Goal: Task Accomplishment & Management: Use online tool/utility

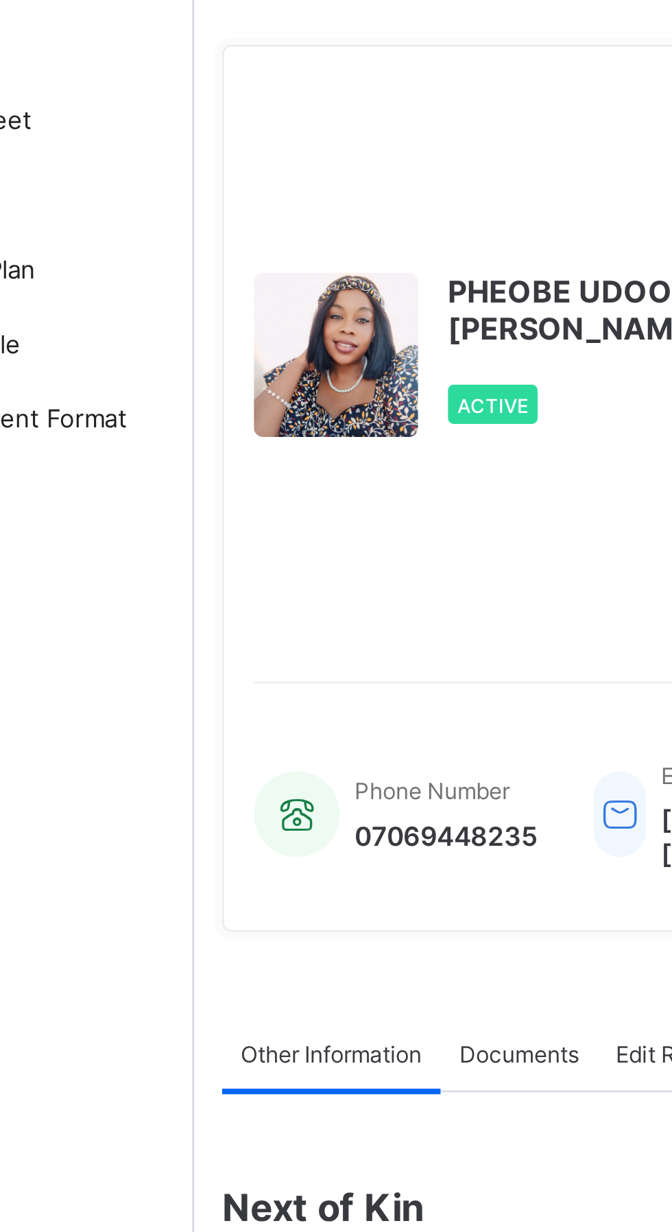
click at [212, 226] on div at bounding box center [217, 196] width 60 height 60
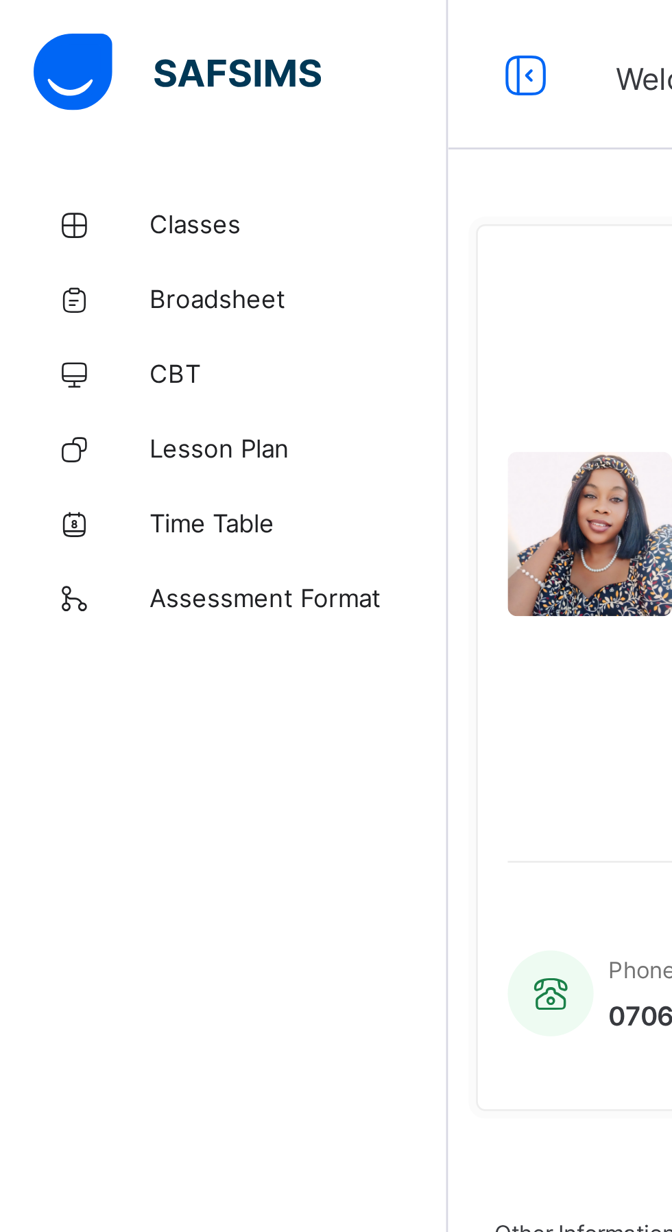
click at [66, 140] on span "CBT" at bounding box center [110, 137] width 110 height 11
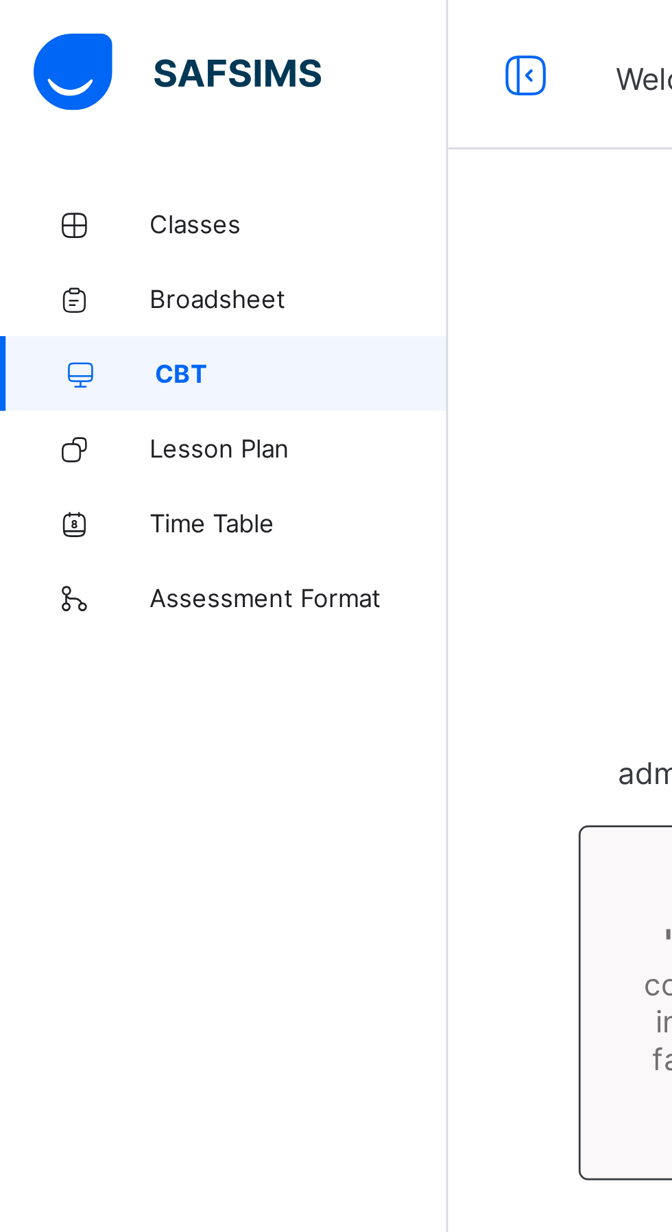
click at [64, 83] on span "Classes" at bounding box center [110, 82] width 110 height 11
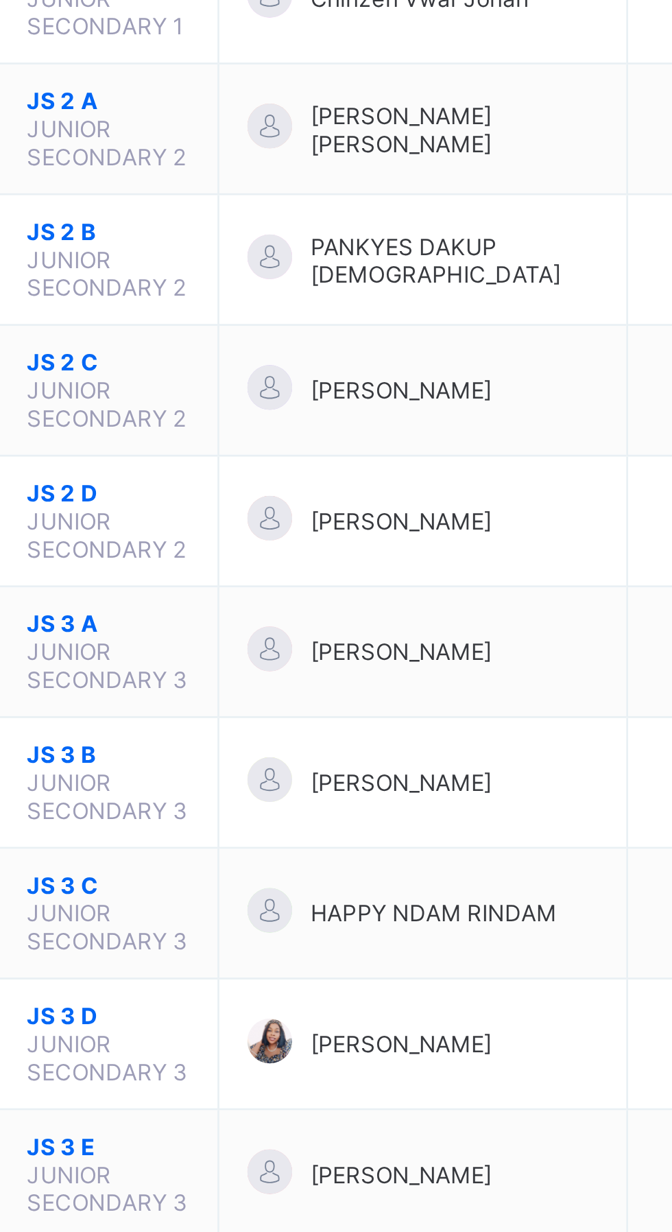
click at [263, 799] on span "JS 3 D" at bounding box center [266, 804] width 60 height 10
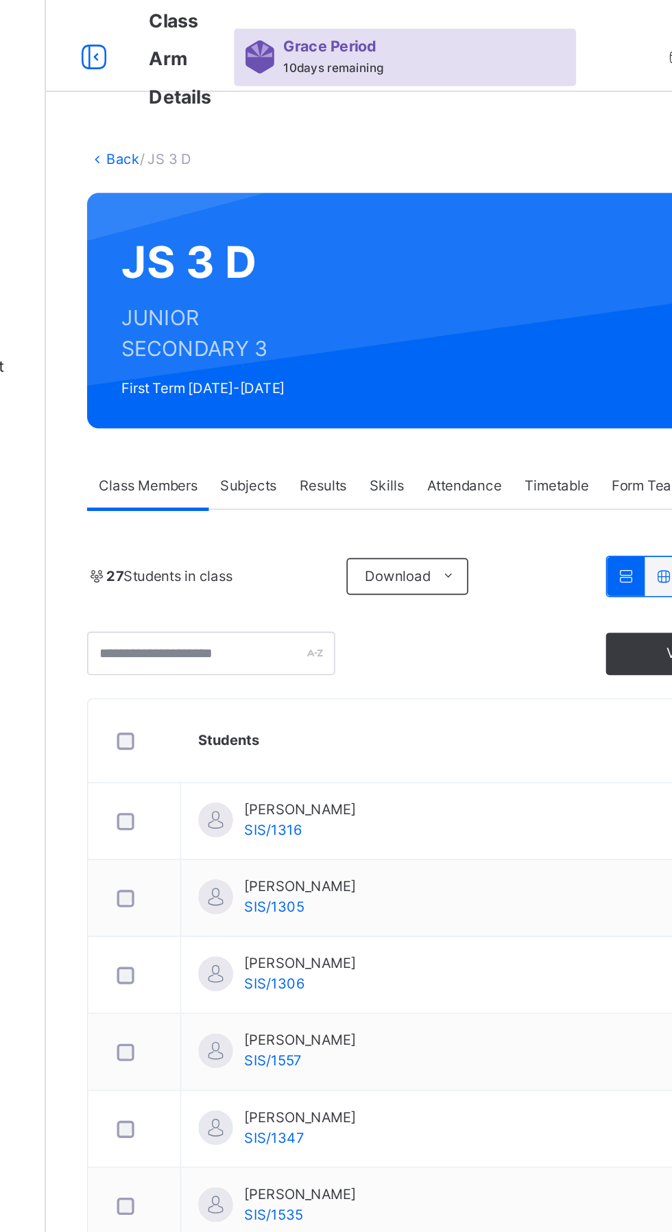
click at [276, 293] on span "Subjects" at bounding box center [286, 290] width 34 height 12
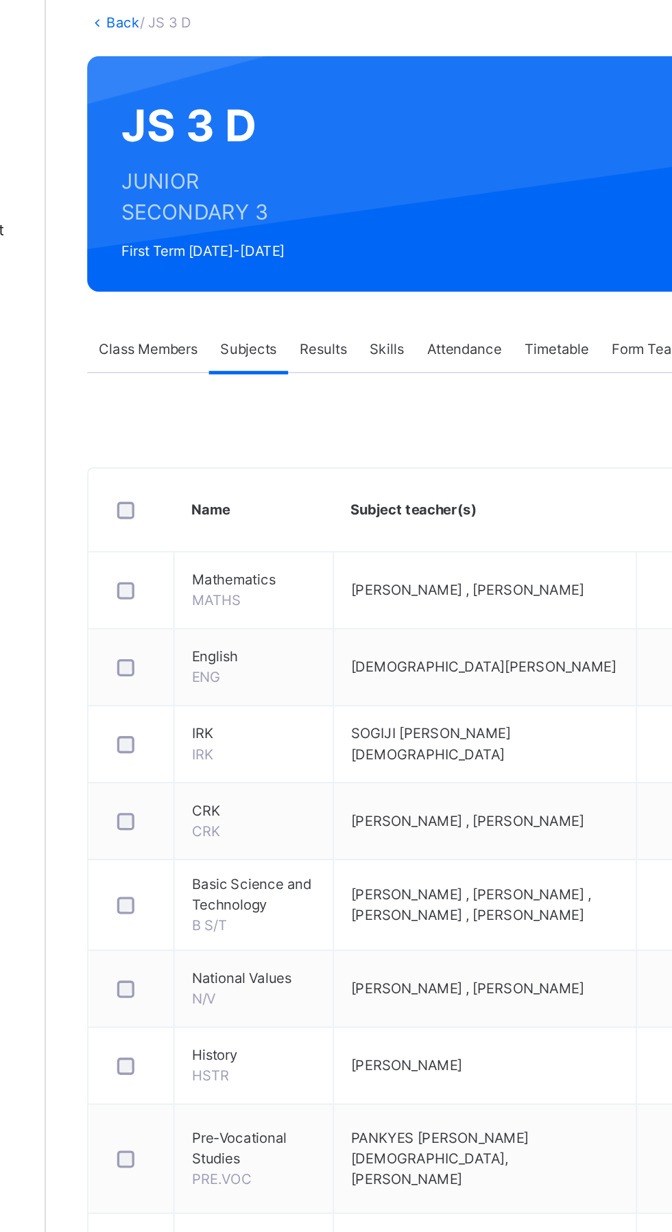
click at [263, 784] on span "PRE.VOC" at bounding box center [270, 785] width 36 height 10
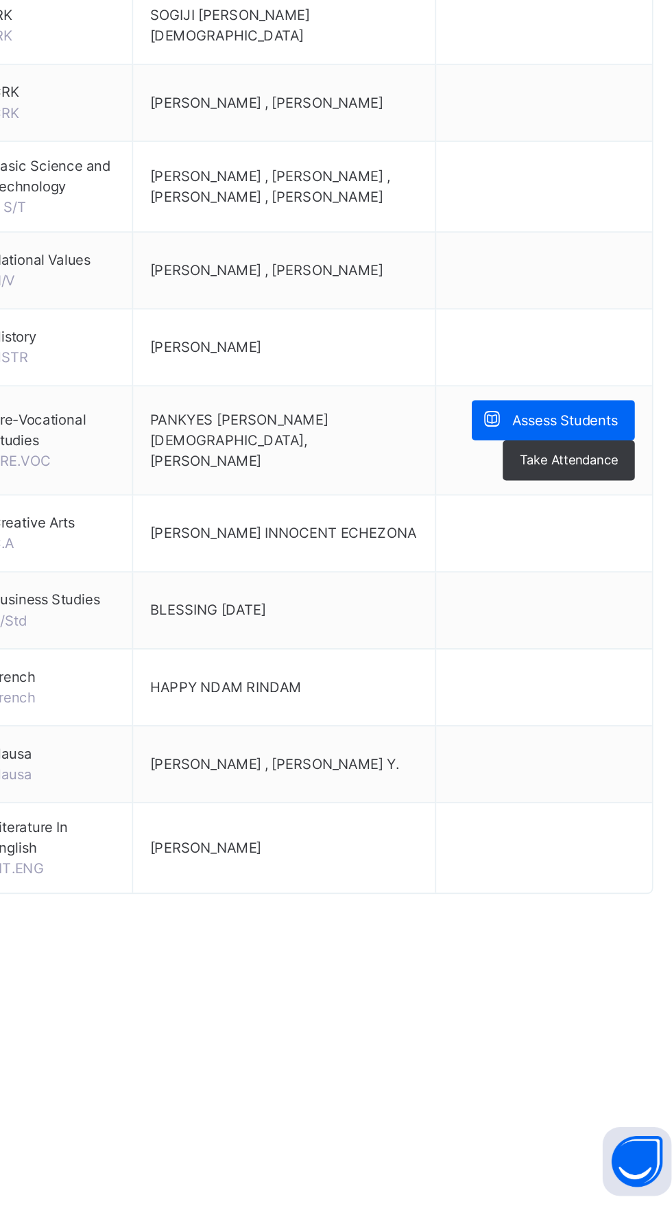
click at [573, 762] on span "Assess Students" at bounding box center [594, 762] width 63 height 12
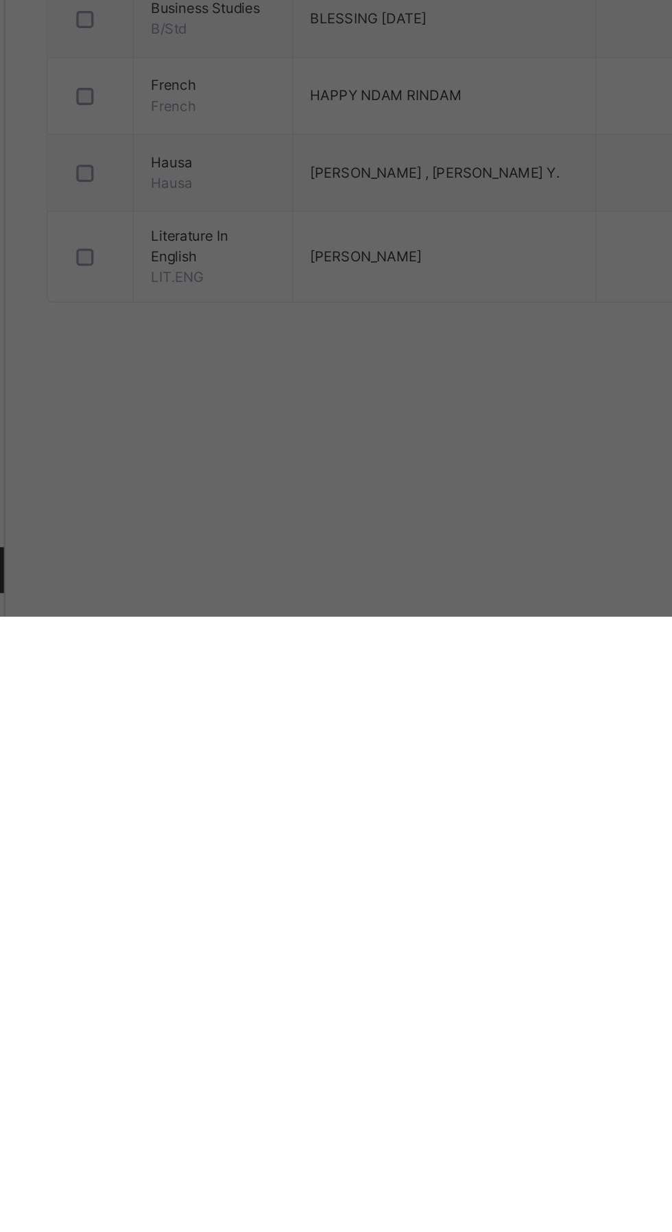
click at [422, 1231] on div "RECORD BOOK × JS 3 D : PRE VOCATION Online Actions Download Empty Score Sheet U…" at bounding box center [336, 616] width 672 height 1232
